Goal: Task Accomplishment & Management: Use online tool/utility

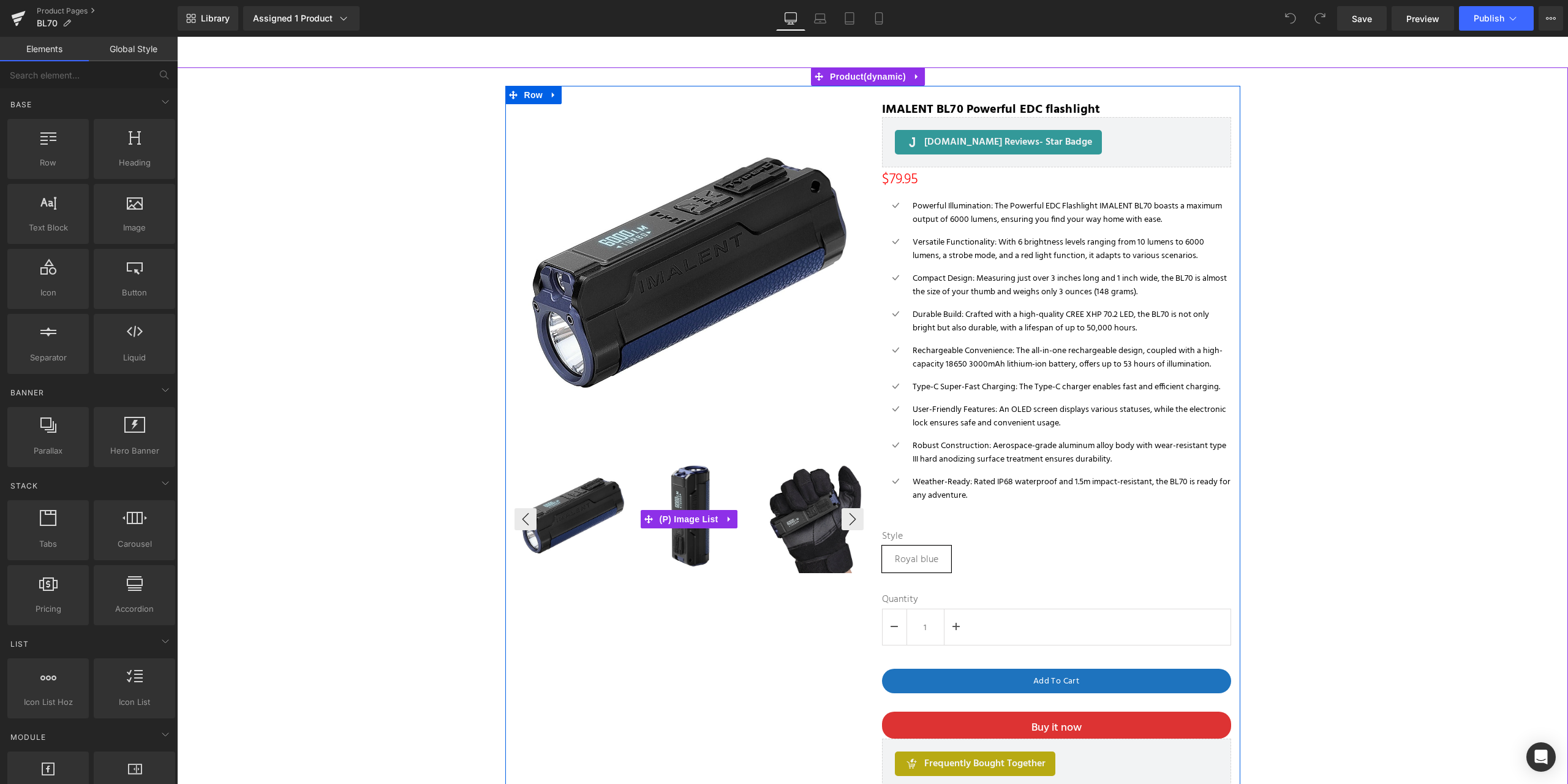
click at [573, 507] on img at bounding box center [573, 516] width 115 height 115
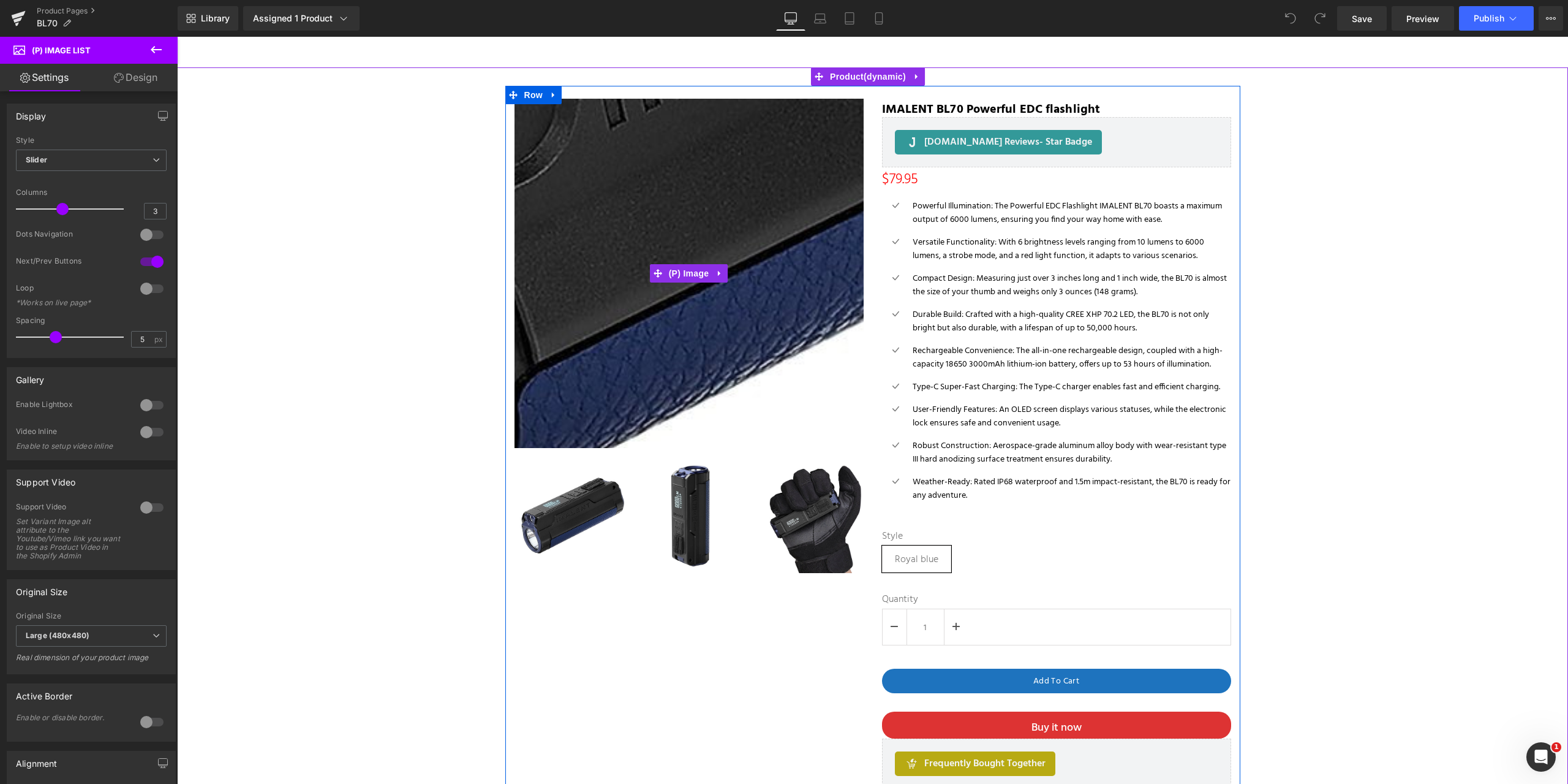
click at [644, 337] on img at bounding box center [837, 33] width 1654 height 1654
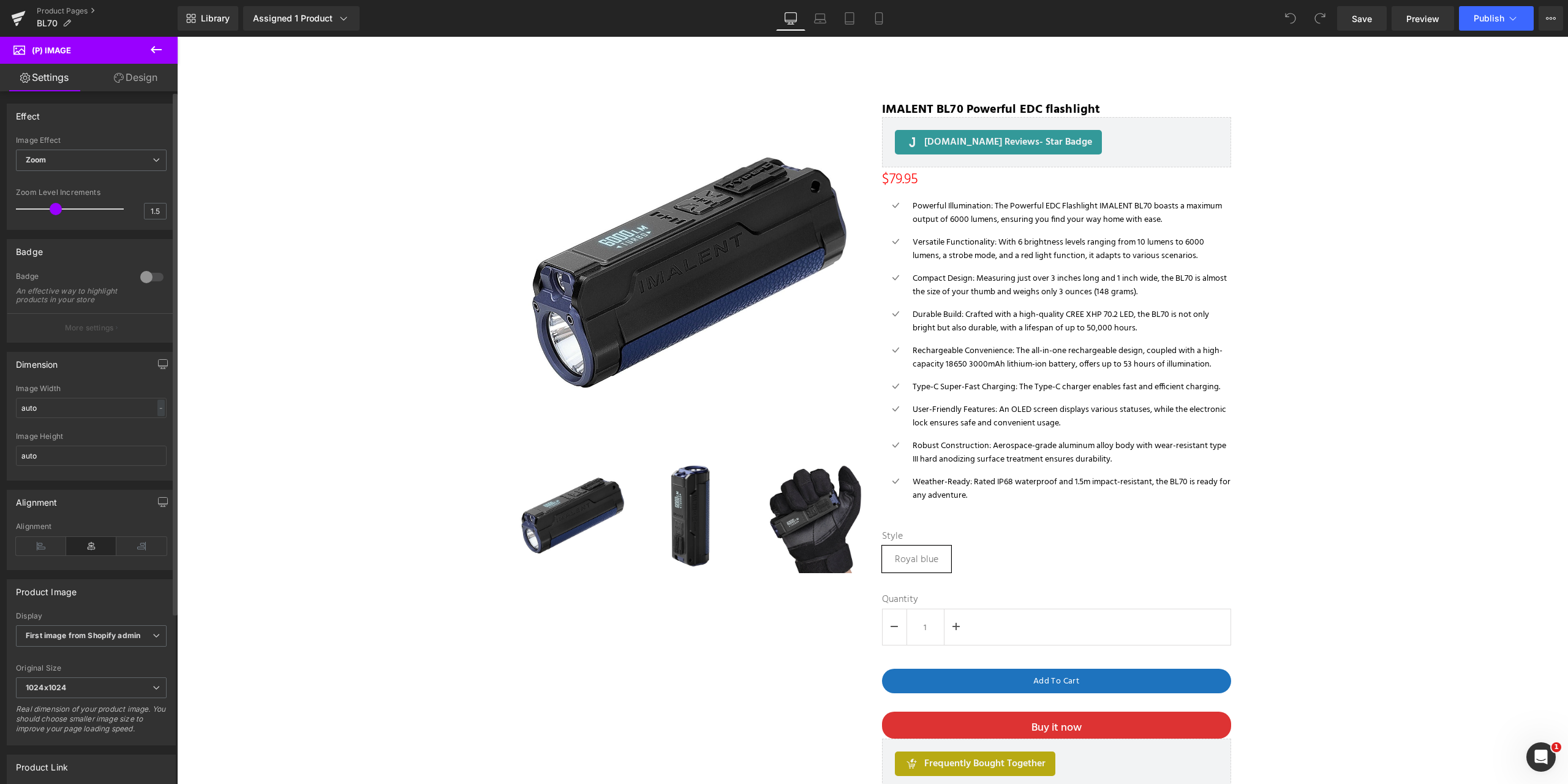
click at [102, 283] on div "Badge" at bounding box center [72, 278] width 112 height 13
click at [546, 529] on img at bounding box center [573, 516] width 115 height 115
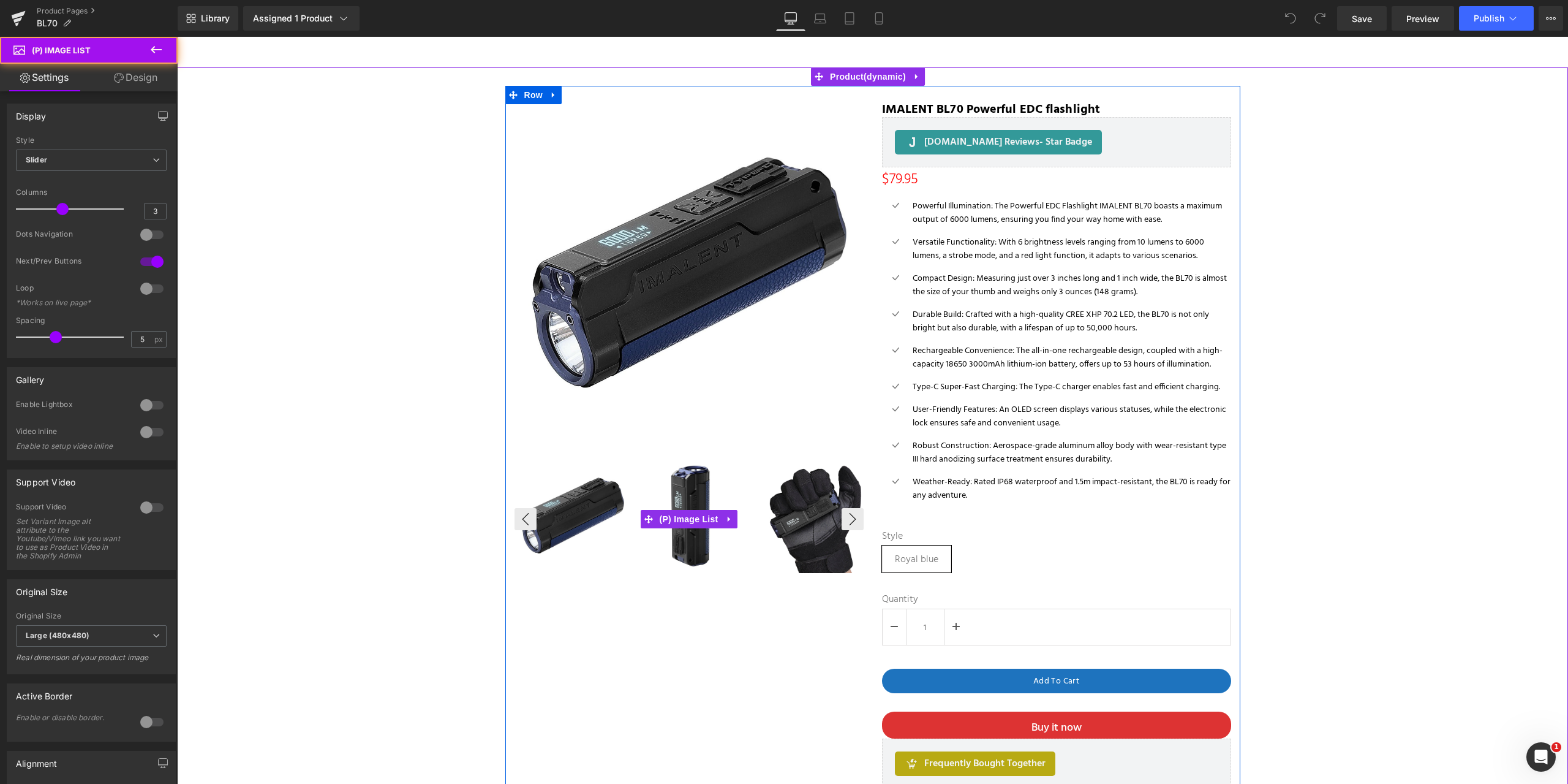
click at [535, 519] on img at bounding box center [573, 516] width 115 height 115
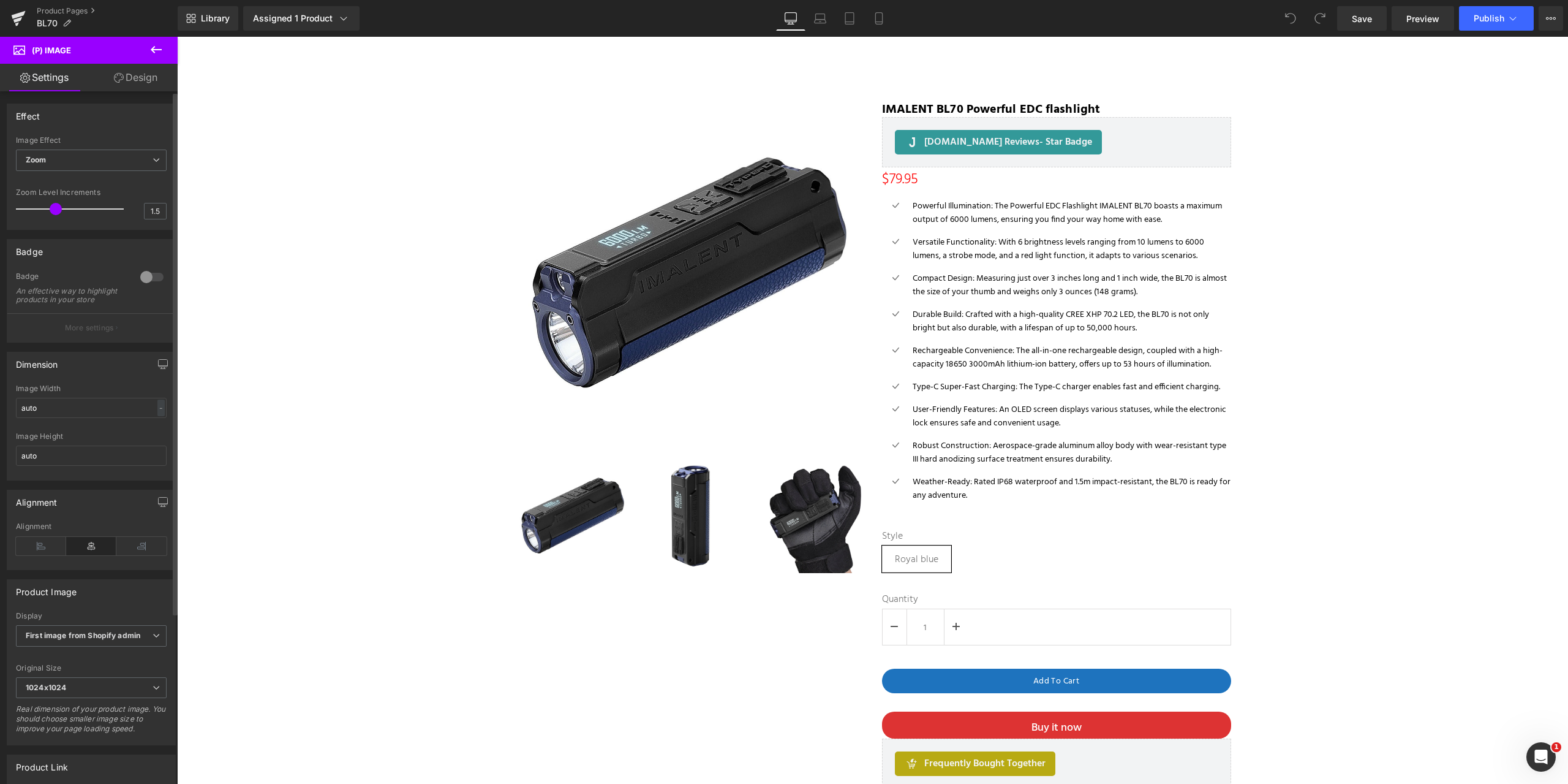
click at [154, 273] on div at bounding box center [151, 277] width 29 height 20
click at [137, 275] on div at bounding box center [151, 277] width 29 height 20
click at [89, 333] on p "More settings" at bounding box center [89, 327] width 49 height 11
click at [158, 276] on div at bounding box center [151, 277] width 29 height 20
click at [102, 333] on p "More settings" at bounding box center [89, 327] width 49 height 11
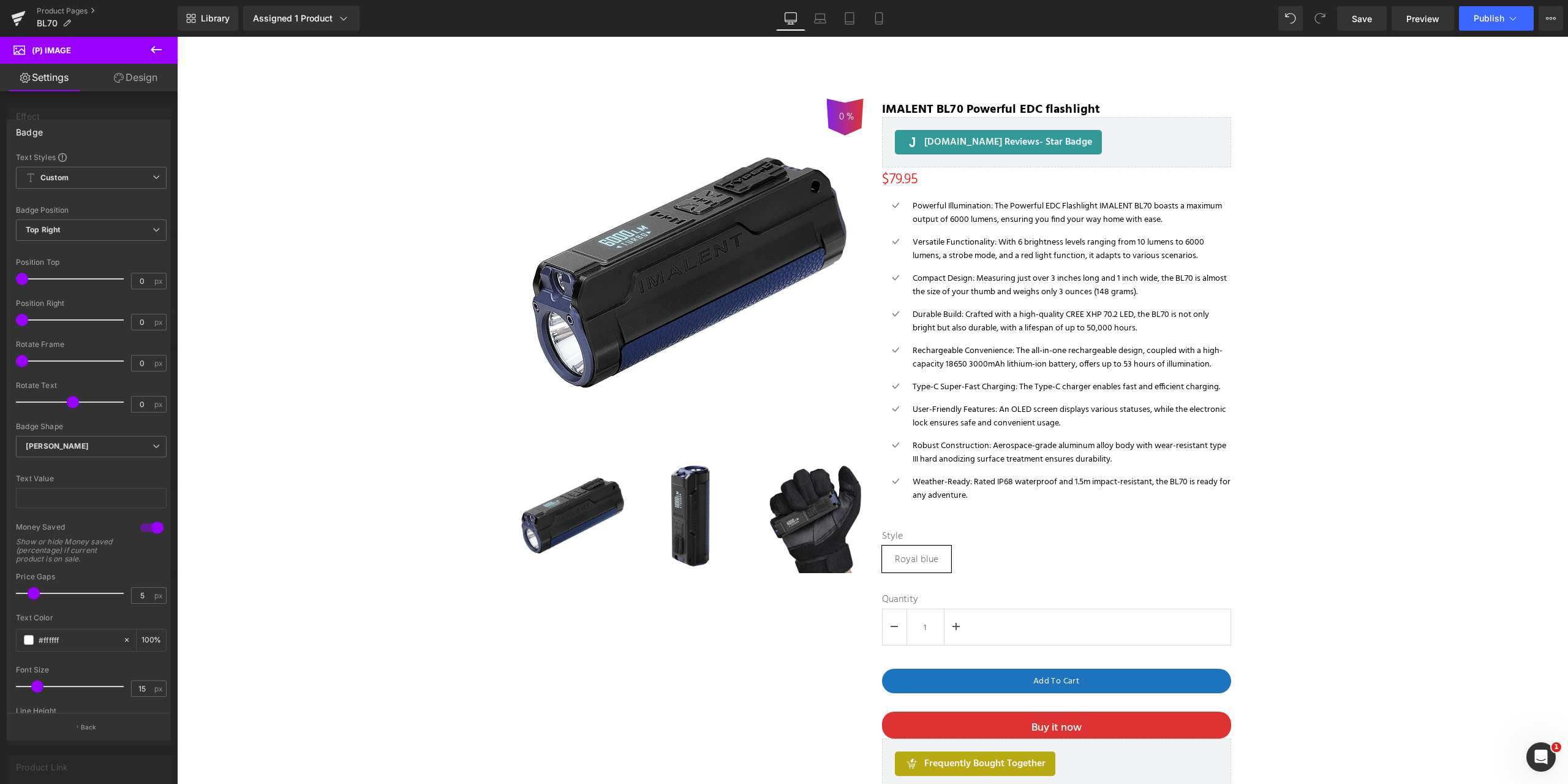
click at [159, 49] on icon at bounding box center [156, 50] width 11 height 8
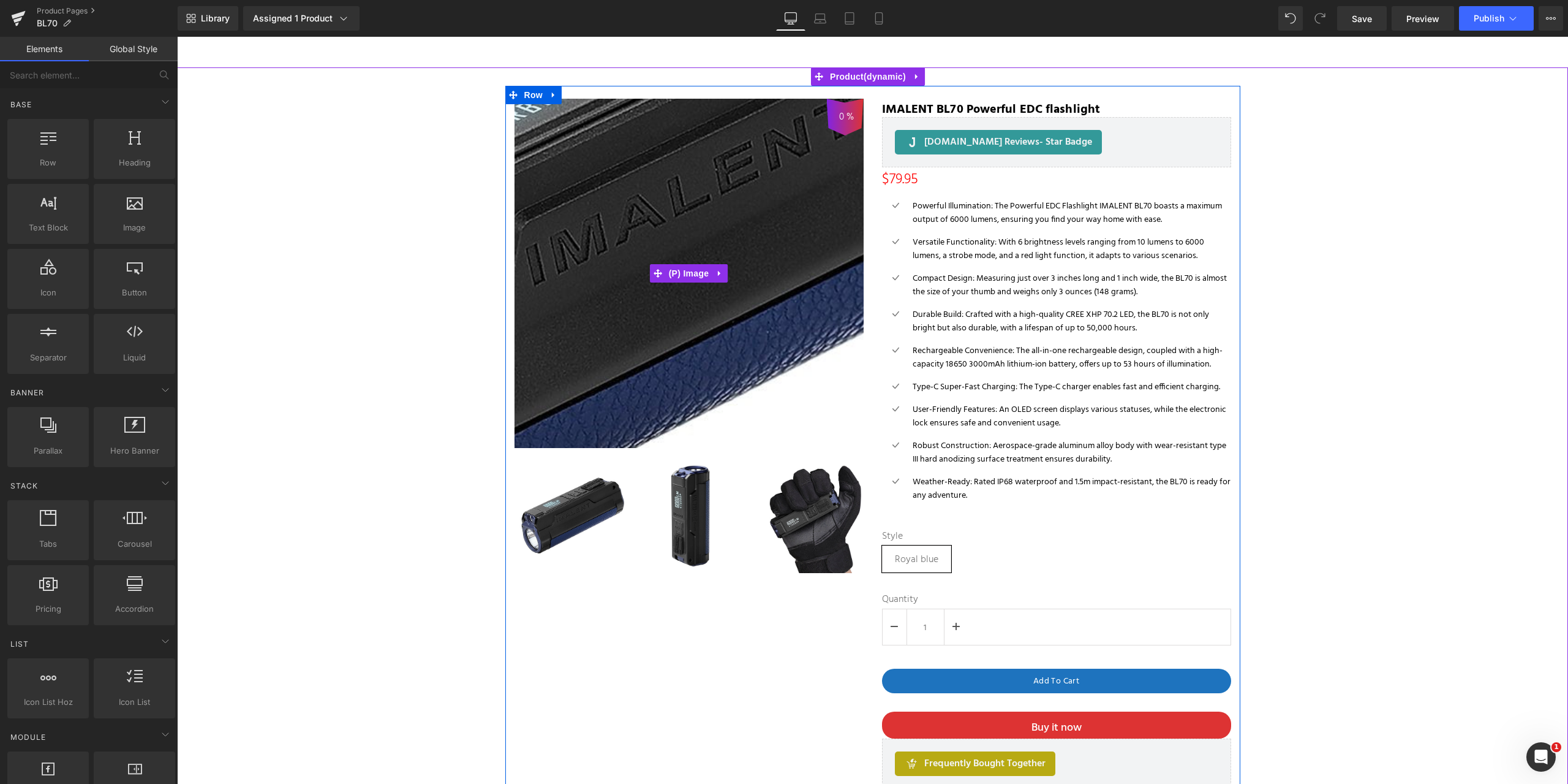
click at [682, 297] on img at bounding box center [686, 222] width 1102 height 1103
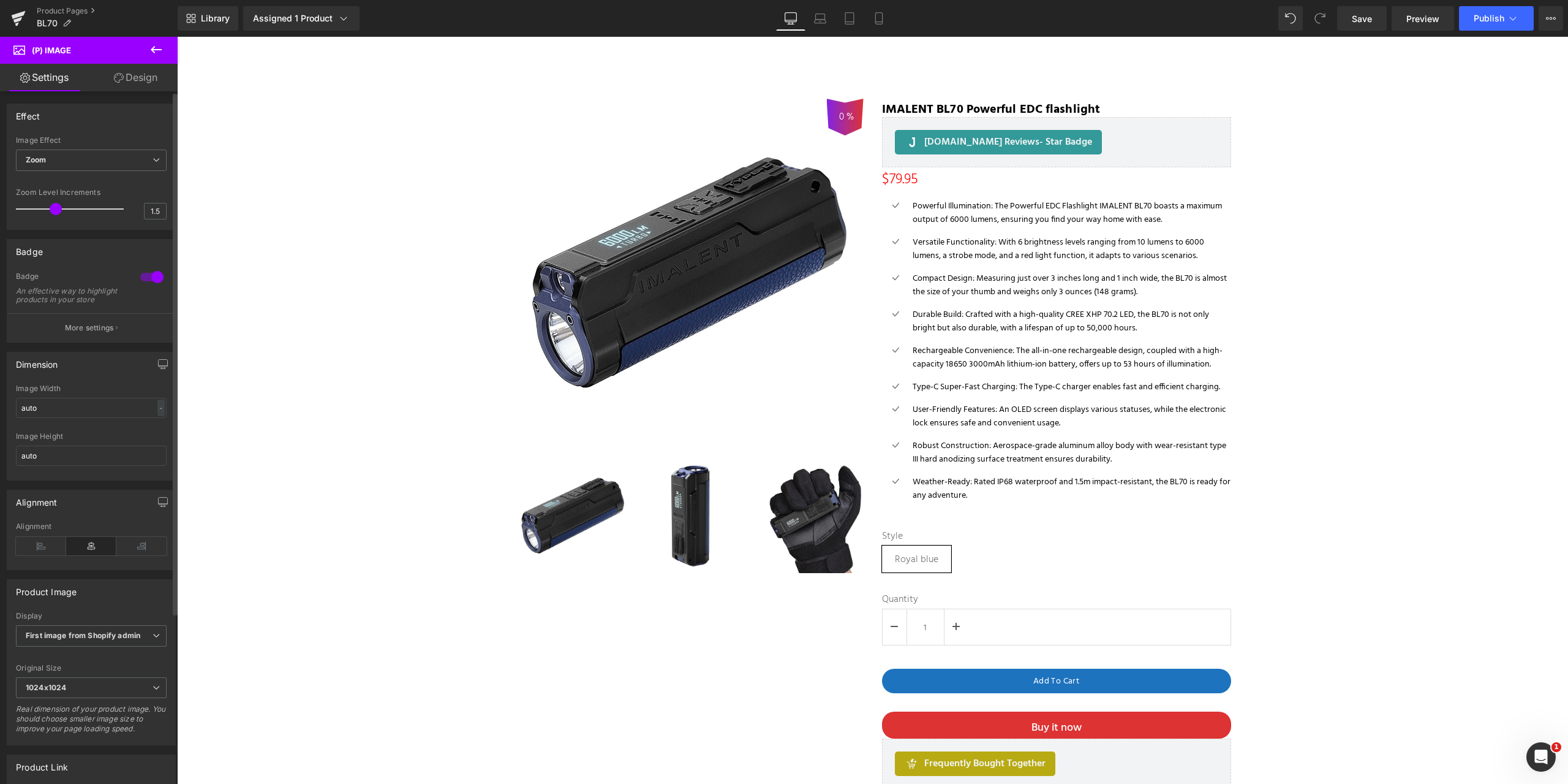
click at [140, 275] on div at bounding box center [151, 277] width 29 height 20
click at [1490, 16] on span "Publish" at bounding box center [1489, 18] width 31 height 10
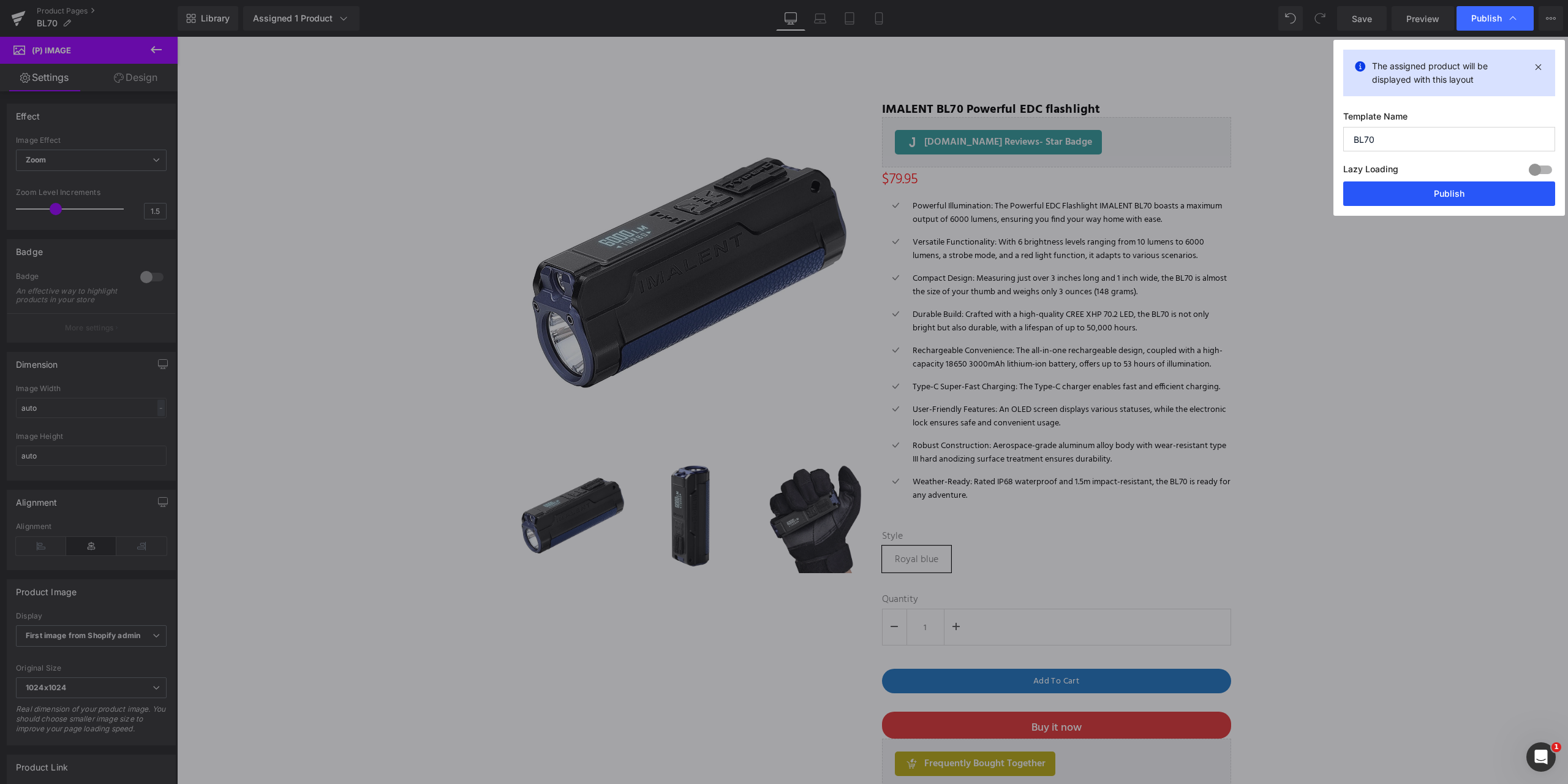
click at [1455, 190] on button "Publish" at bounding box center [1449, 194] width 212 height 24
